Goal: Communication & Community: Answer question/provide support

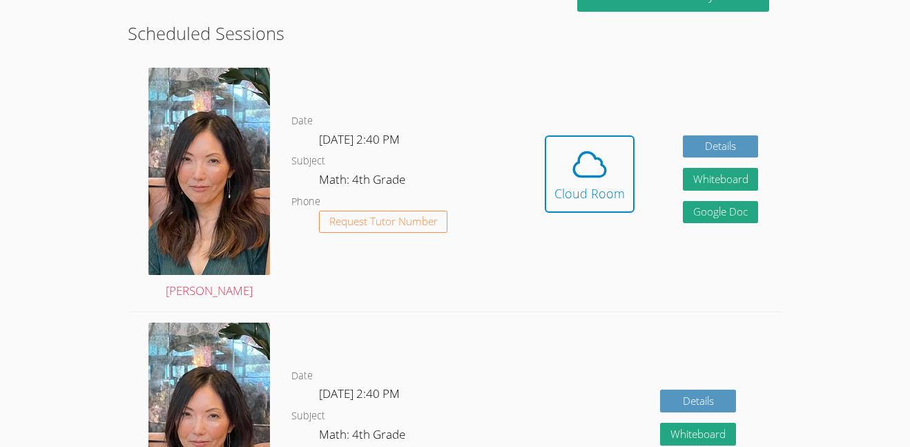
scroll to position [372, 0]
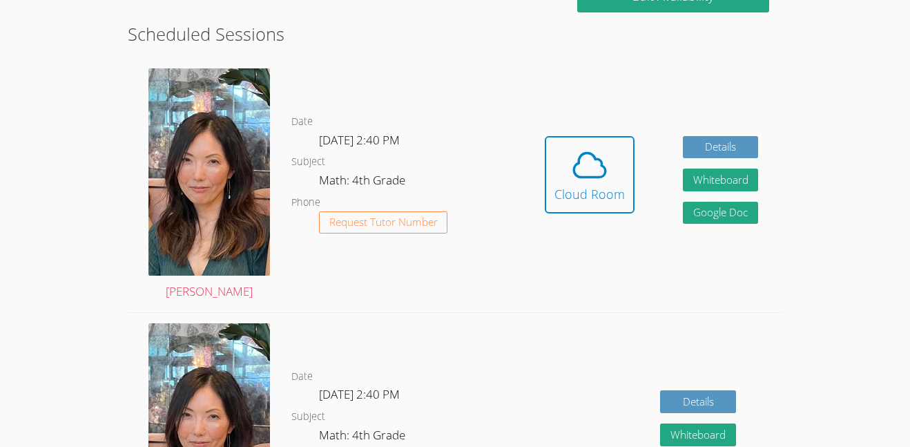
click at [557, 294] on div "Hidden Cloud Room Details Whiteboard Hidden Google Doc" at bounding box center [652, 185] width 262 height 254
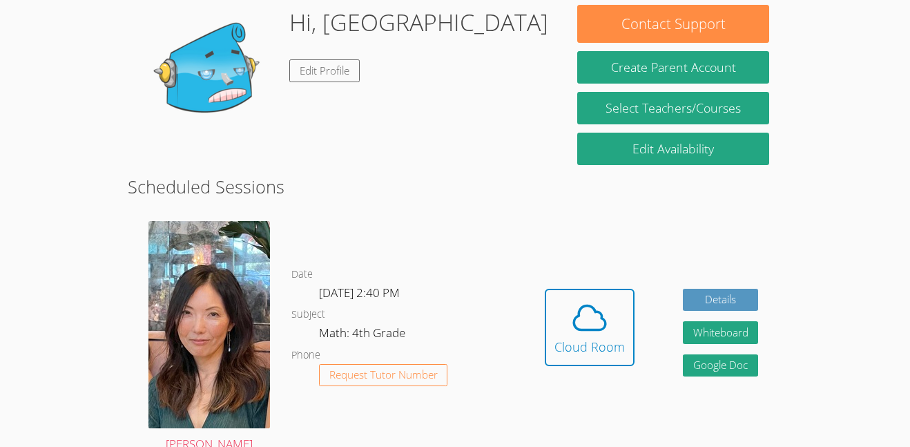
scroll to position [221, 0]
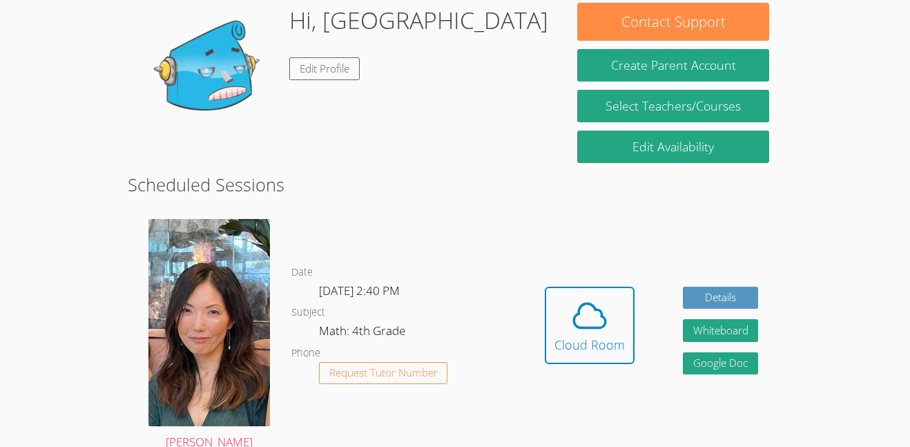
click at [541, 381] on div "Hidden Cloud Room Details Whiteboard Hidden Google Doc" at bounding box center [652, 336] width 262 height 254
click at [608, 322] on icon at bounding box center [590, 315] width 39 height 39
click at [564, 326] on span at bounding box center [590, 315] width 70 height 39
click at [600, 332] on icon at bounding box center [590, 315] width 39 height 39
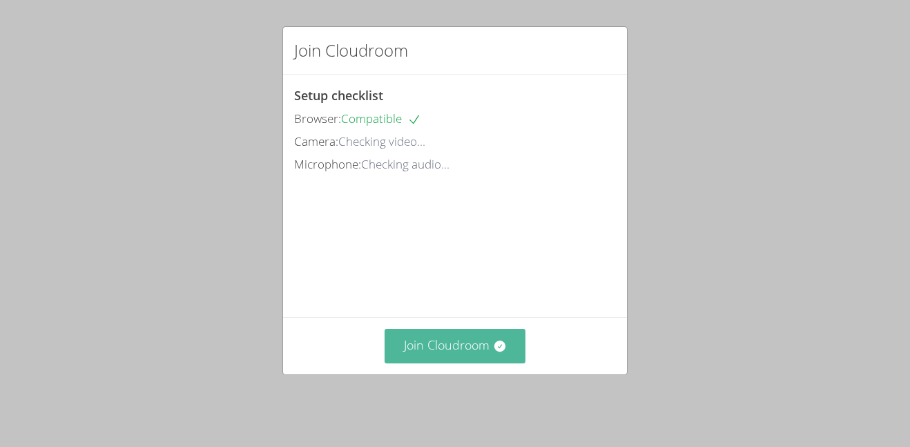
click at [488, 356] on button "Join Cloudroom" at bounding box center [456, 346] width 142 height 34
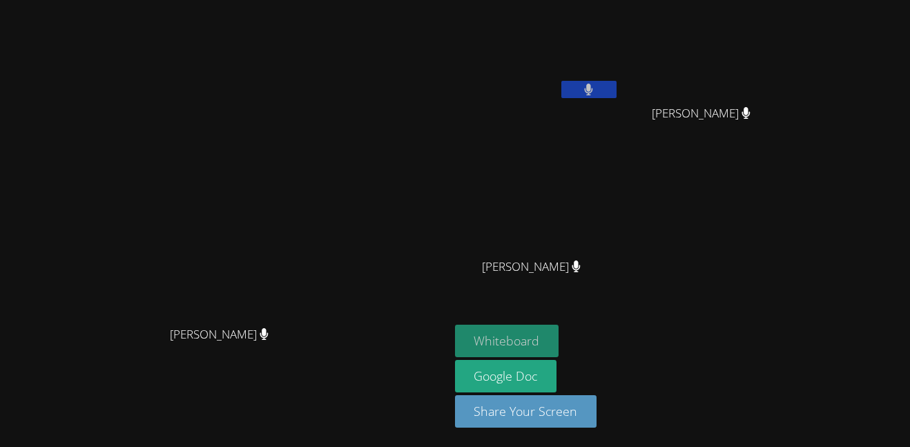
click at [559, 334] on button "Whiteboard" at bounding box center [507, 341] width 104 height 32
click at [328, 253] on video at bounding box center [224, 196] width 207 height 247
click at [559, 337] on button "Whiteboard" at bounding box center [507, 341] width 104 height 32
click at [559, 332] on button "Whiteboard" at bounding box center [507, 341] width 104 height 32
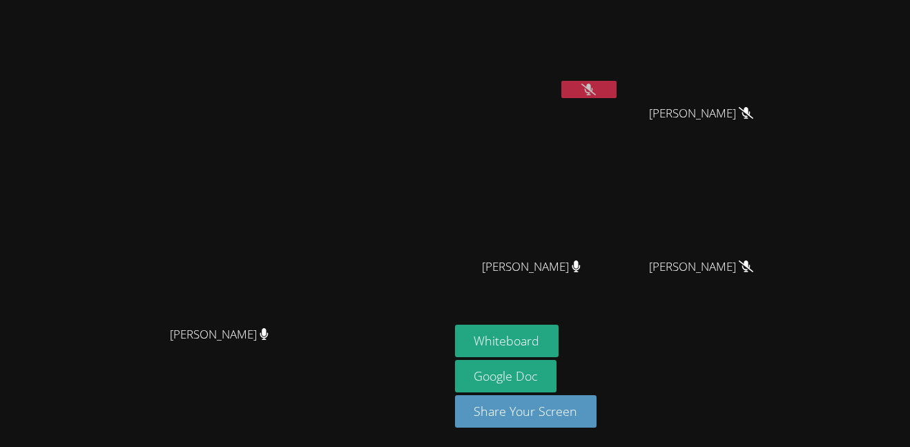
click at [617, 97] on button at bounding box center [589, 89] width 55 height 17
click at [617, 101] on div at bounding box center [589, 91] width 55 height 21
click at [593, 91] on icon at bounding box center [588, 90] width 9 height 12
click at [596, 84] on icon at bounding box center [589, 90] width 15 height 12
click at [581, 265] on icon at bounding box center [577, 266] width 8 height 12
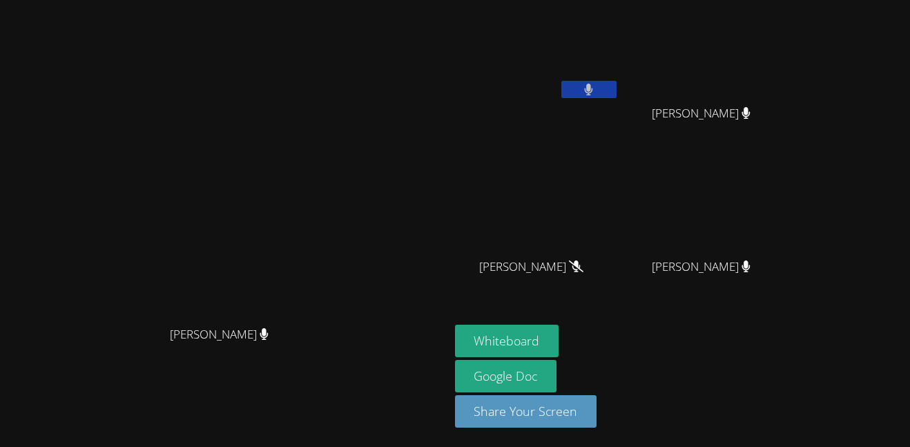
click at [617, 93] on button at bounding box center [589, 89] width 55 height 17
click at [617, 92] on button at bounding box center [589, 89] width 55 height 17
click at [617, 90] on button at bounding box center [589, 89] width 55 height 17
click at [559, 343] on button "Whiteboard" at bounding box center [507, 341] width 104 height 32
click at [617, 85] on button at bounding box center [589, 89] width 55 height 17
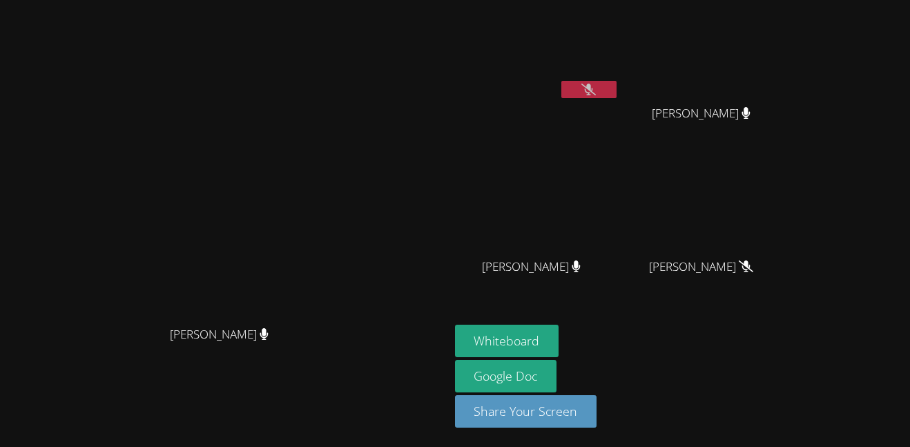
click at [620, 78] on video at bounding box center [537, 52] width 164 height 93
click at [617, 85] on button at bounding box center [589, 89] width 55 height 17
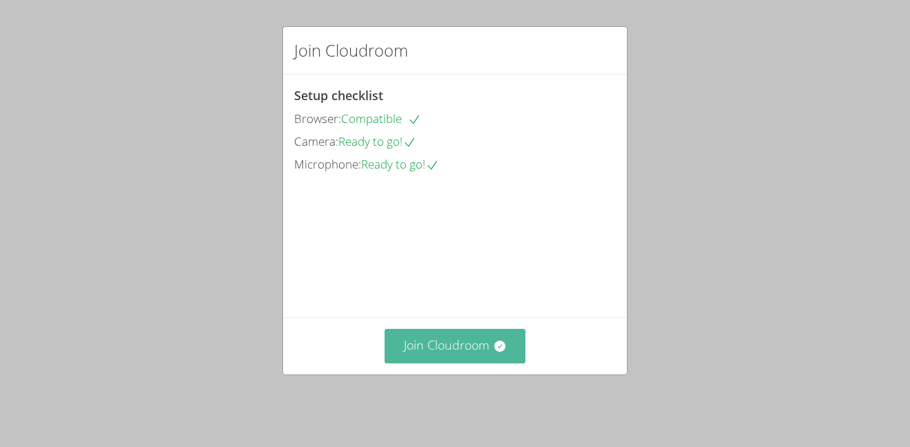
click at [486, 363] on button "Join Cloudroom" at bounding box center [456, 346] width 142 height 34
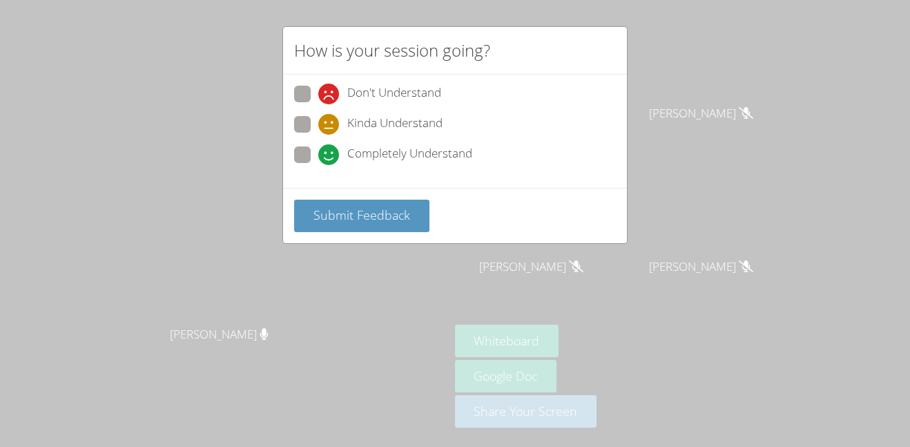
click at [318, 165] on span at bounding box center [318, 165] width 0 height 0
click at [318, 150] on input "Completely Understand" at bounding box center [324, 152] width 12 height 12
radio input "true"
click at [347, 218] on span "Submit Feedback" at bounding box center [362, 215] width 97 height 17
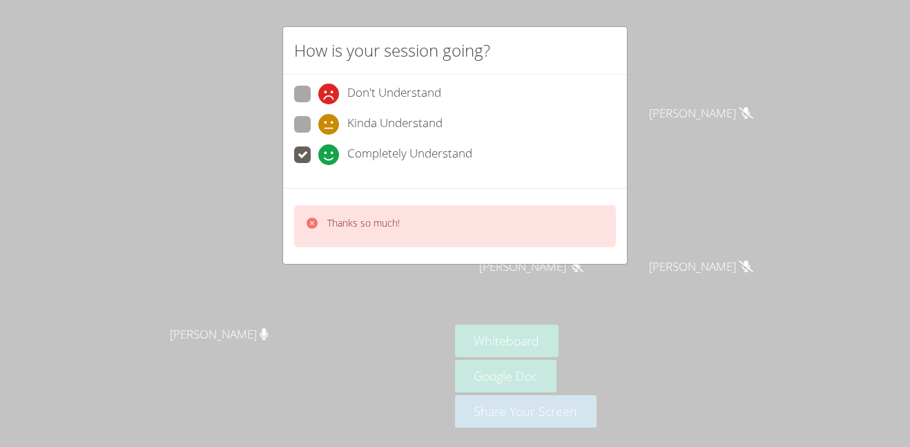
click at [318, 165] on span at bounding box center [318, 165] width 0 height 0
click at [318, 158] on input "Completely Understand" at bounding box center [324, 152] width 12 height 12
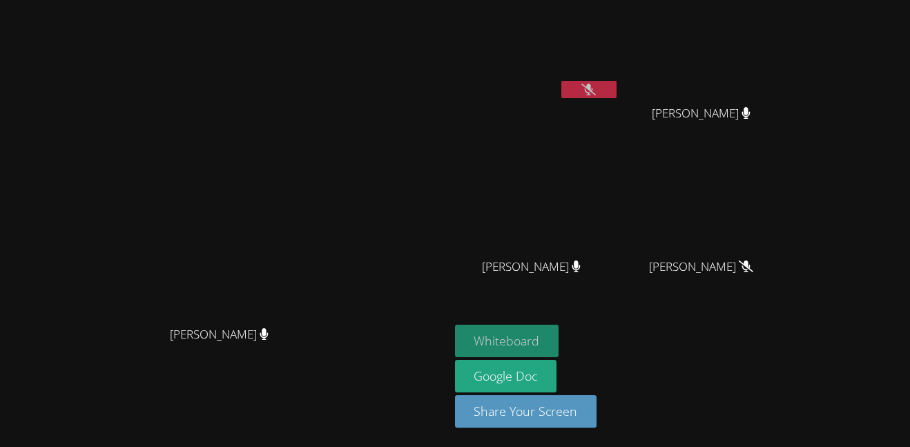
click at [559, 340] on button "Whiteboard" at bounding box center [507, 341] width 104 height 32
click at [617, 83] on button at bounding box center [589, 89] width 55 height 17
click at [617, 88] on button at bounding box center [589, 89] width 55 height 17
